Goal: Task Accomplishment & Management: Use online tool/utility

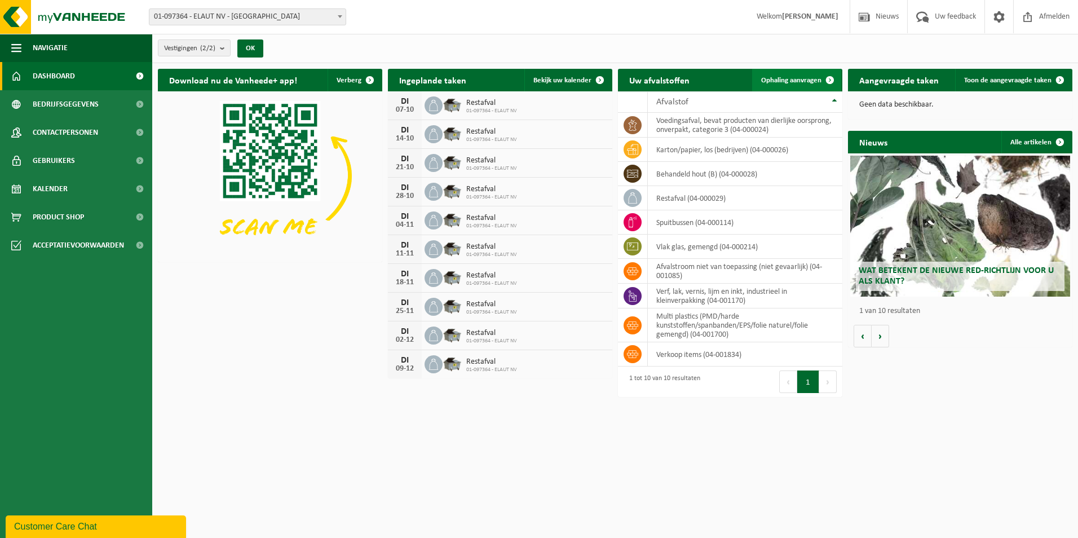
click at [803, 77] on span "Ophaling aanvragen" at bounding box center [791, 80] width 60 height 7
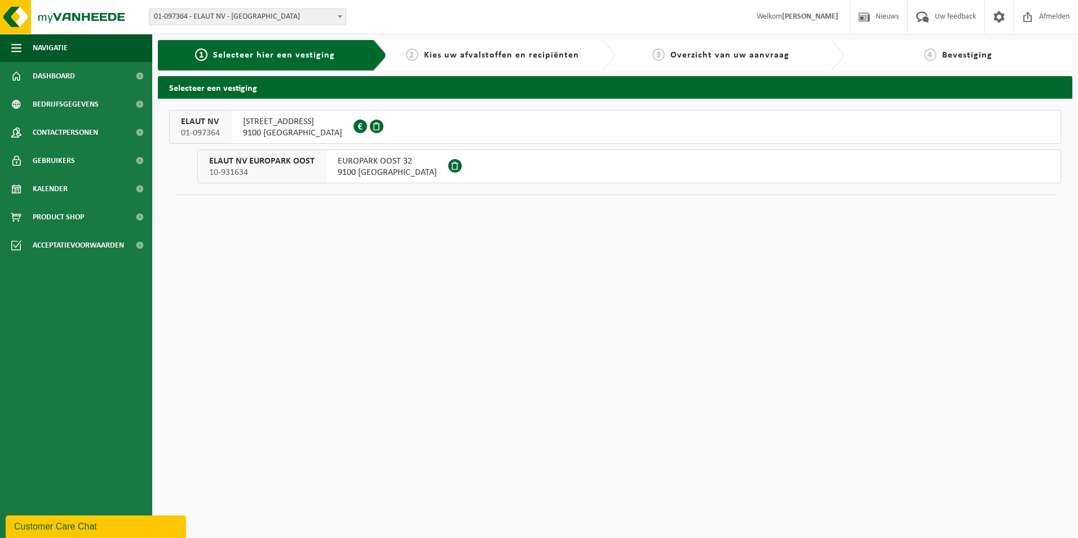
click at [268, 122] on span "PASSTRAAT 223" at bounding box center [292, 121] width 99 height 11
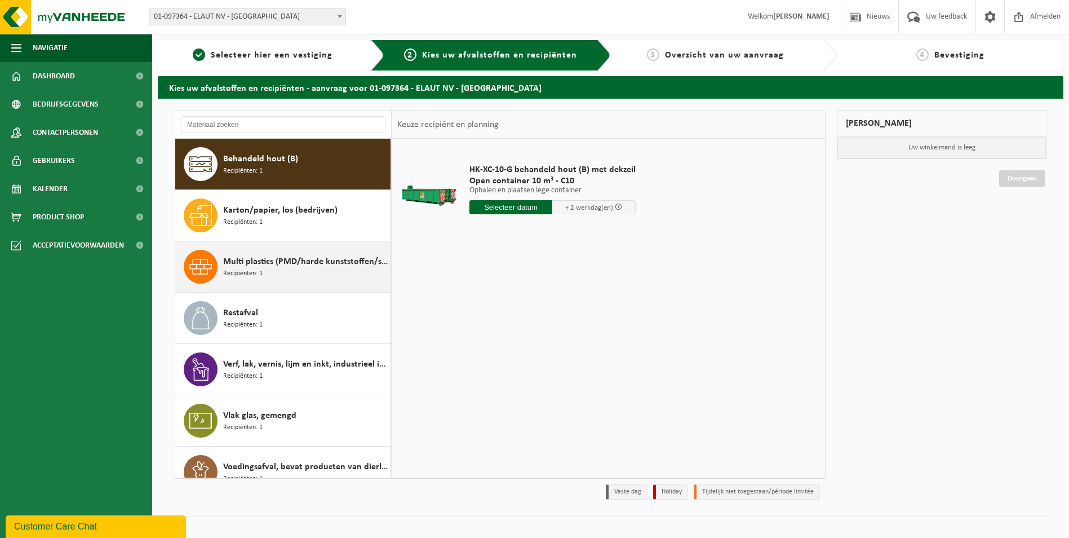
click at [288, 265] on span "Multi plastics (PMD/harde kunststoffen/spanbanden/EPS/folie naturel/folie gemen…" at bounding box center [305, 262] width 165 height 14
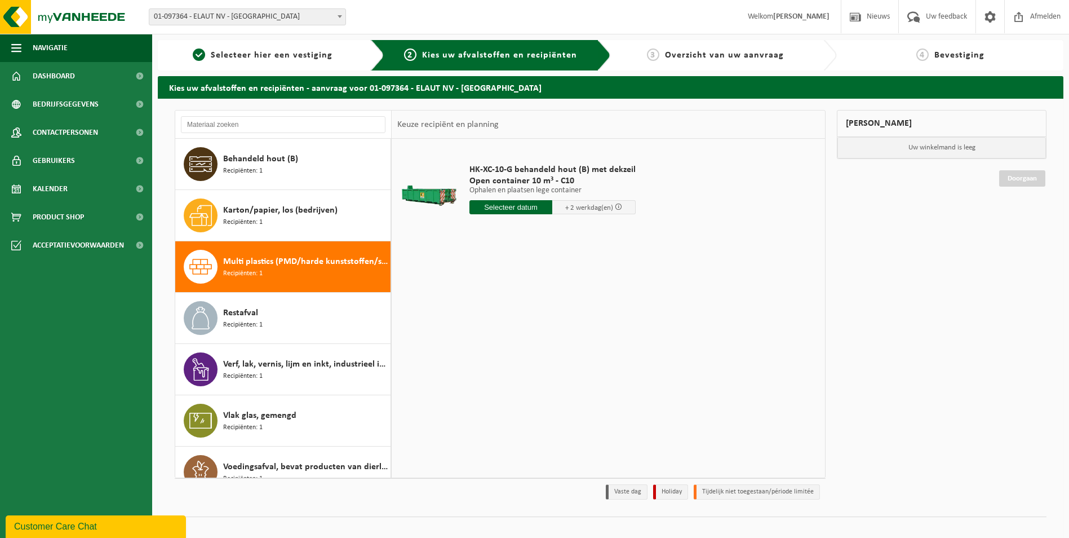
scroll to position [20, 0]
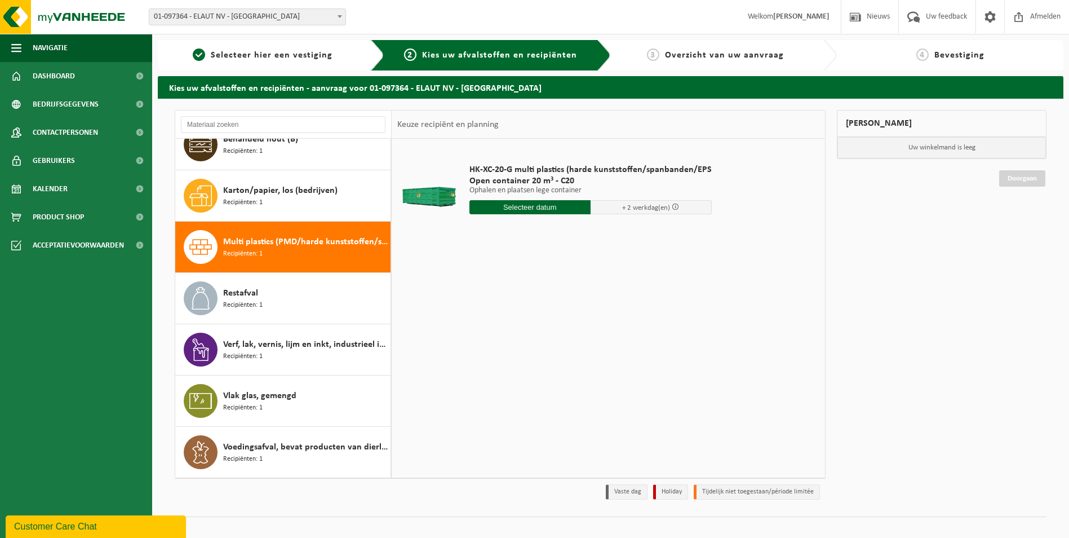
click at [518, 202] on input "text" at bounding box center [529, 207] width 121 height 14
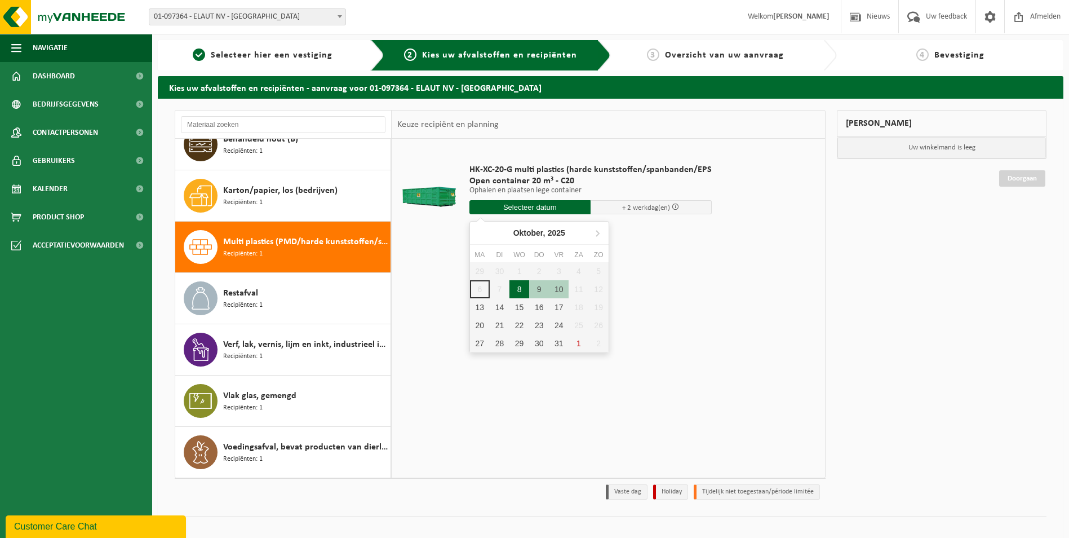
click at [515, 290] on div "8" at bounding box center [519, 289] width 20 height 18
type input "Van 2025-10-08"
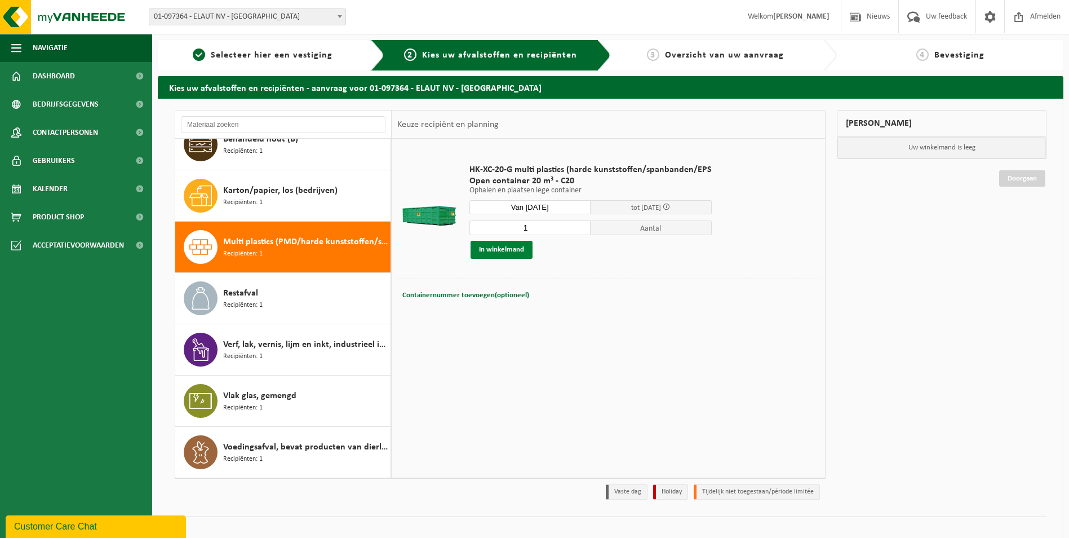
click at [503, 247] on button "In winkelmand" at bounding box center [502, 250] width 62 height 18
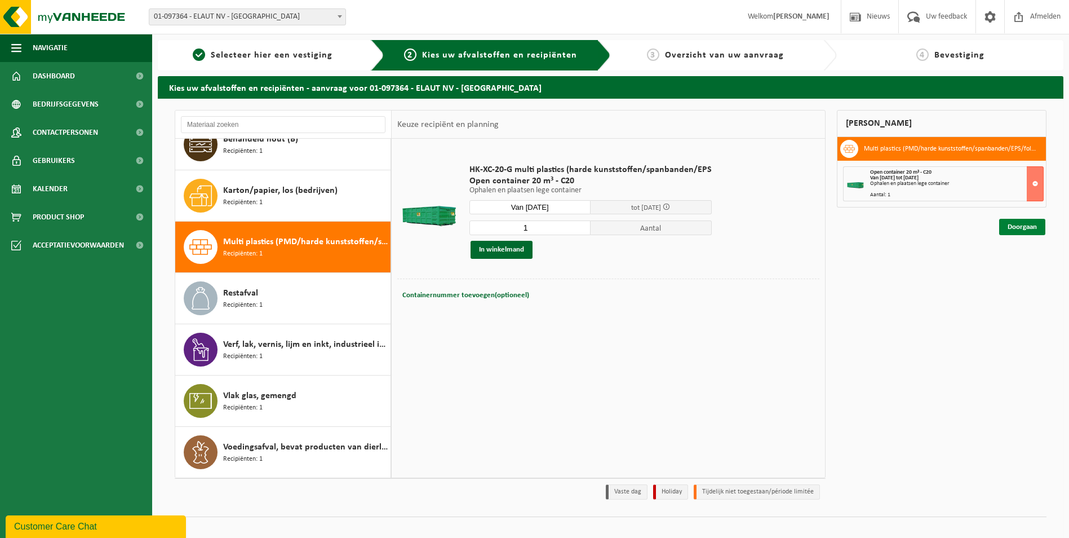
click at [1028, 226] on link "Doorgaan" at bounding box center [1022, 227] width 46 height 16
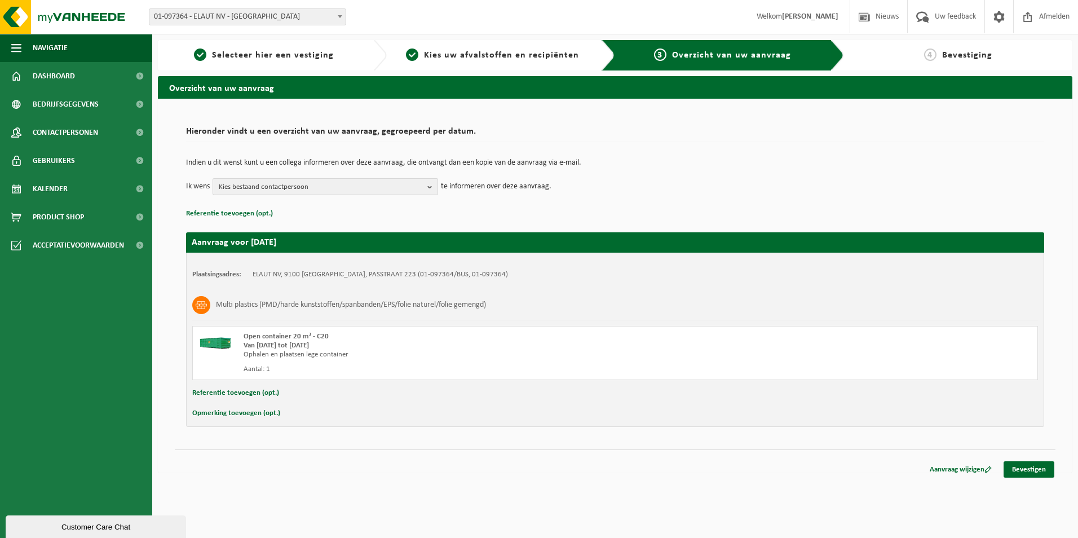
click at [428, 183] on b "button" at bounding box center [432, 187] width 10 height 16
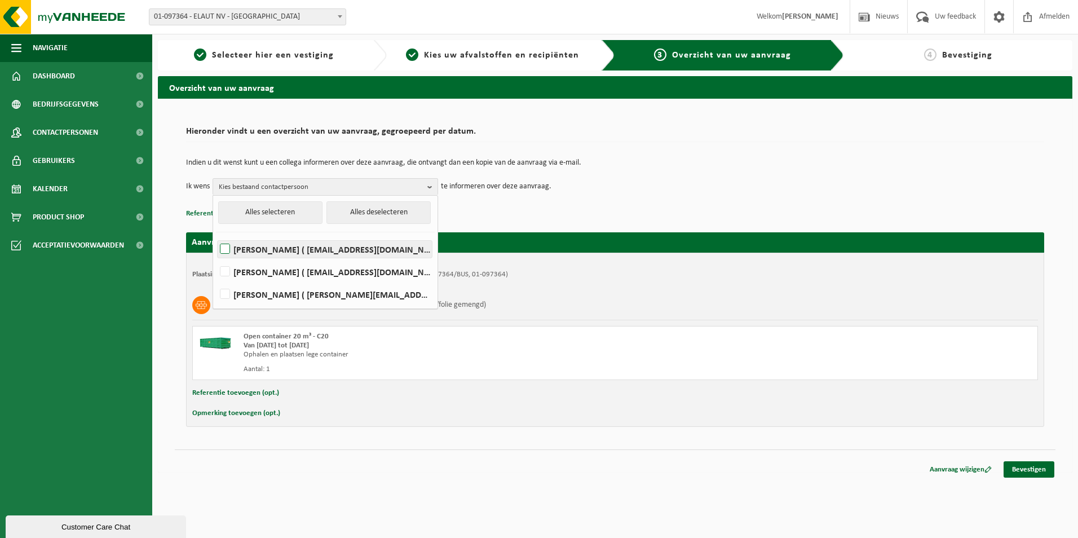
click at [225, 247] on label "Rony Schobyn ( rony.schobyn@elaut.be )" at bounding box center [325, 249] width 214 height 17
click at [216, 235] on input "Rony Schobyn ( rony.schobyn@elaut.be )" at bounding box center [215, 234] width 1 height 1
checkbox input "true"
click at [725, 442] on div "Hieronder vindt u een overzicht van uw aanvraag, gegroepeerd per datum. Indien …" at bounding box center [615, 286] width 914 height 374
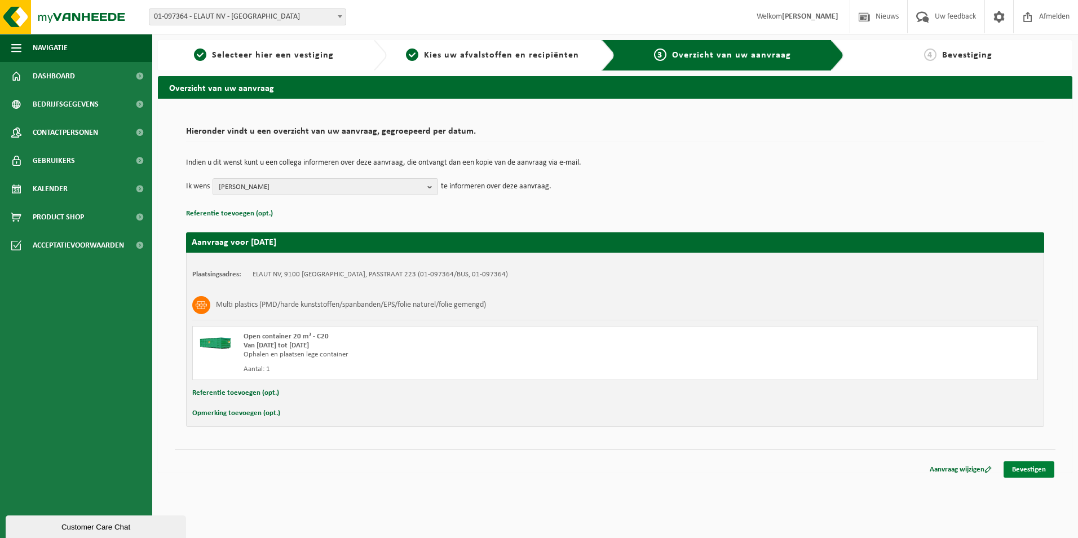
click at [1022, 467] on link "Bevestigen" at bounding box center [1028, 469] width 51 height 16
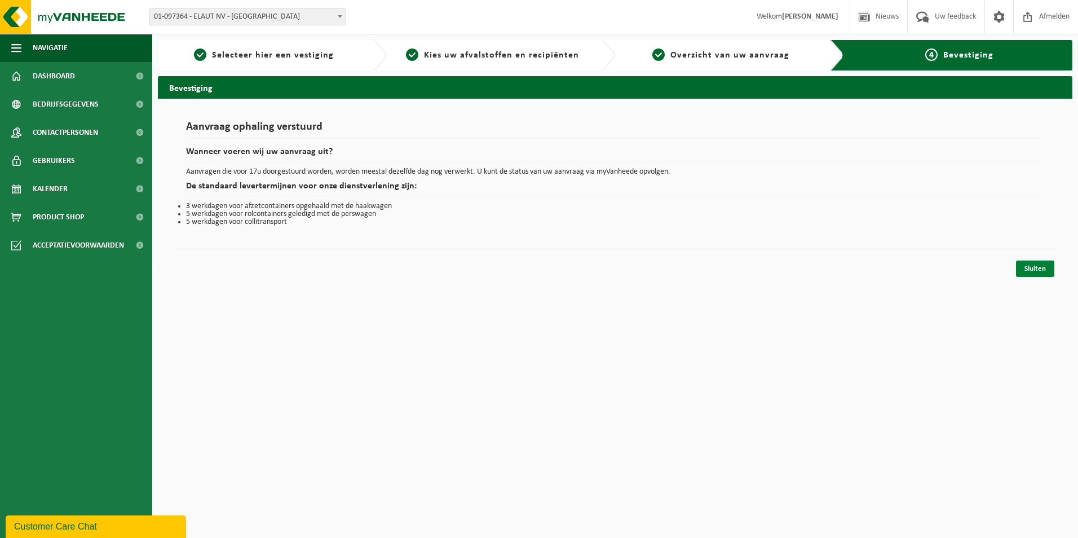
click at [1031, 267] on link "Sluiten" at bounding box center [1035, 268] width 38 height 16
